Goal: Obtain resource: Obtain resource

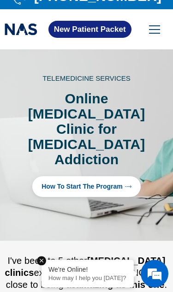
scroll to position [16, 0]
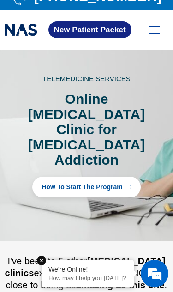
click at [157, 30] on span at bounding box center [154, 30] width 11 height 1
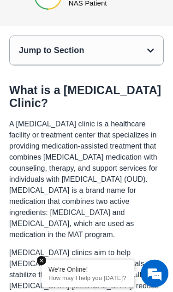
scroll to position [383, 0]
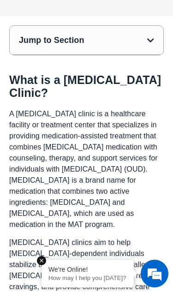
scroll to position [400, 0]
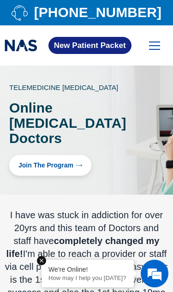
click at [159, 42] on span at bounding box center [154, 42] width 11 height 1
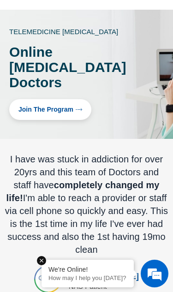
scroll to position [57, 0]
